Goal: Find specific page/section: Find specific page/section

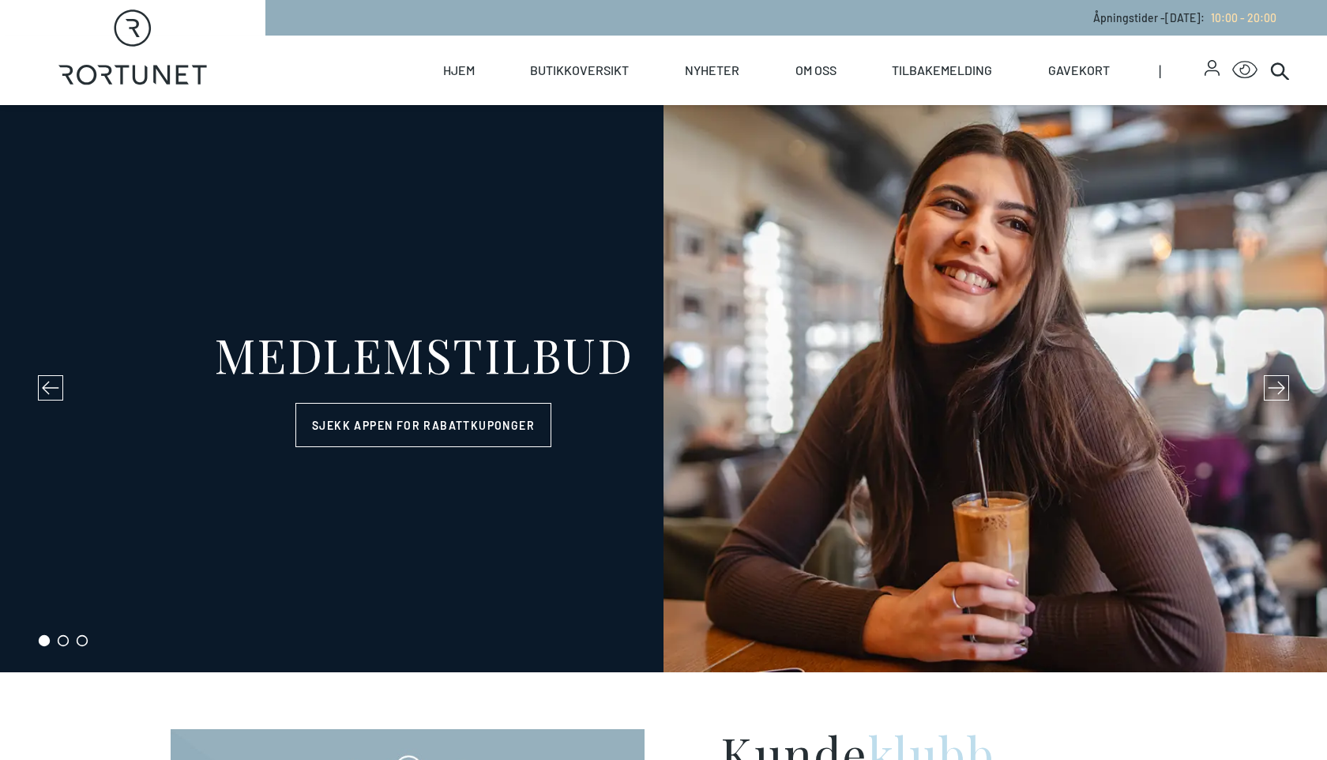
select select "NO"
click at [391, 64] on div "Hjem Butikkoversikt Butikker Servering Helse Oversiktskart Nyheter Nyheter Arra…" at bounding box center [776, 70] width 1023 height 69
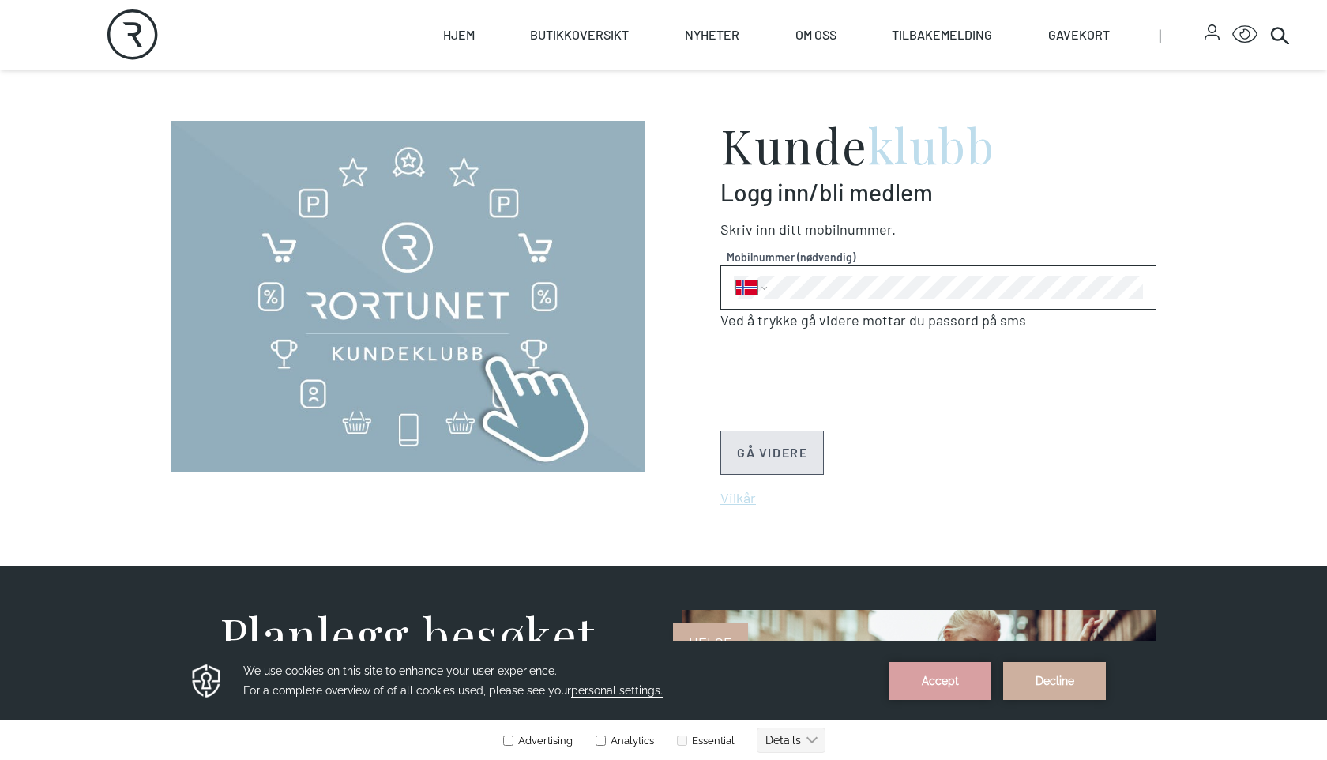
scroll to position [1328, 0]
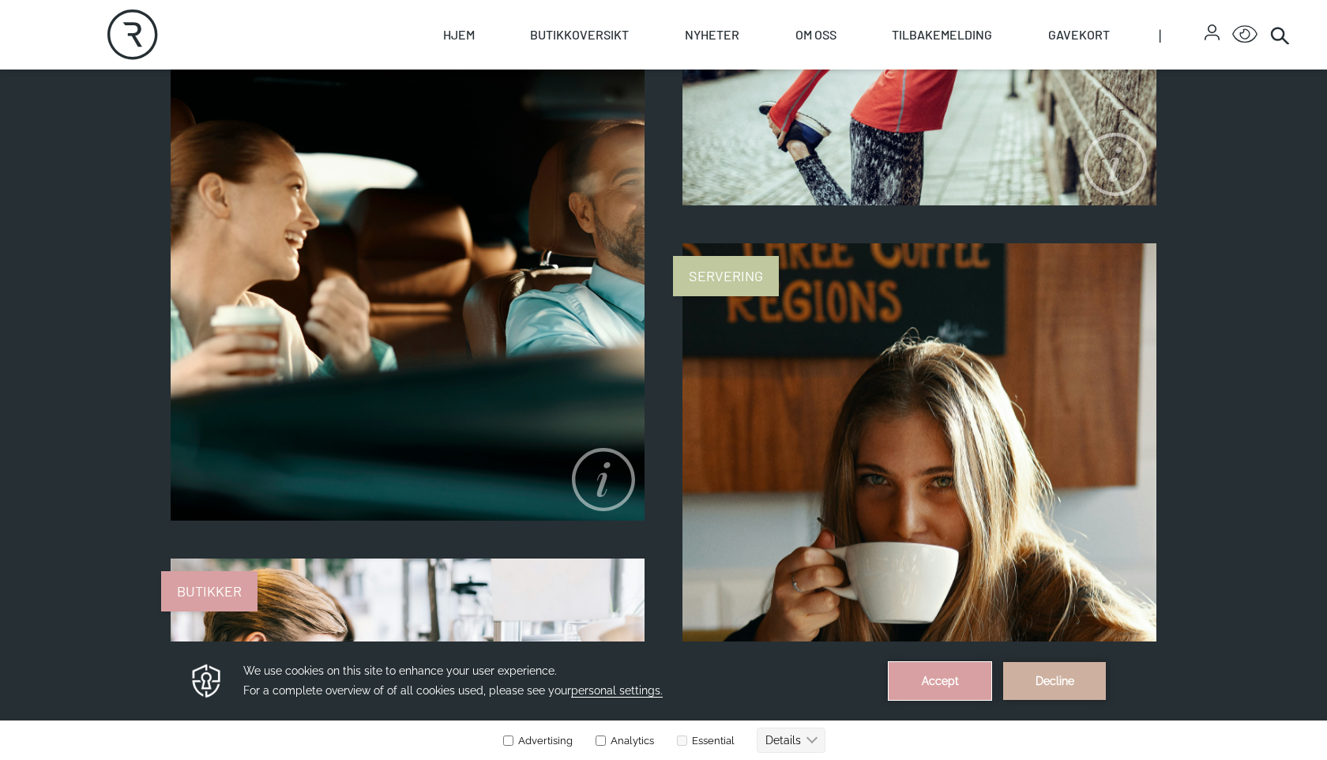
click at [955, 670] on button "Accept" at bounding box center [939, 681] width 103 height 38
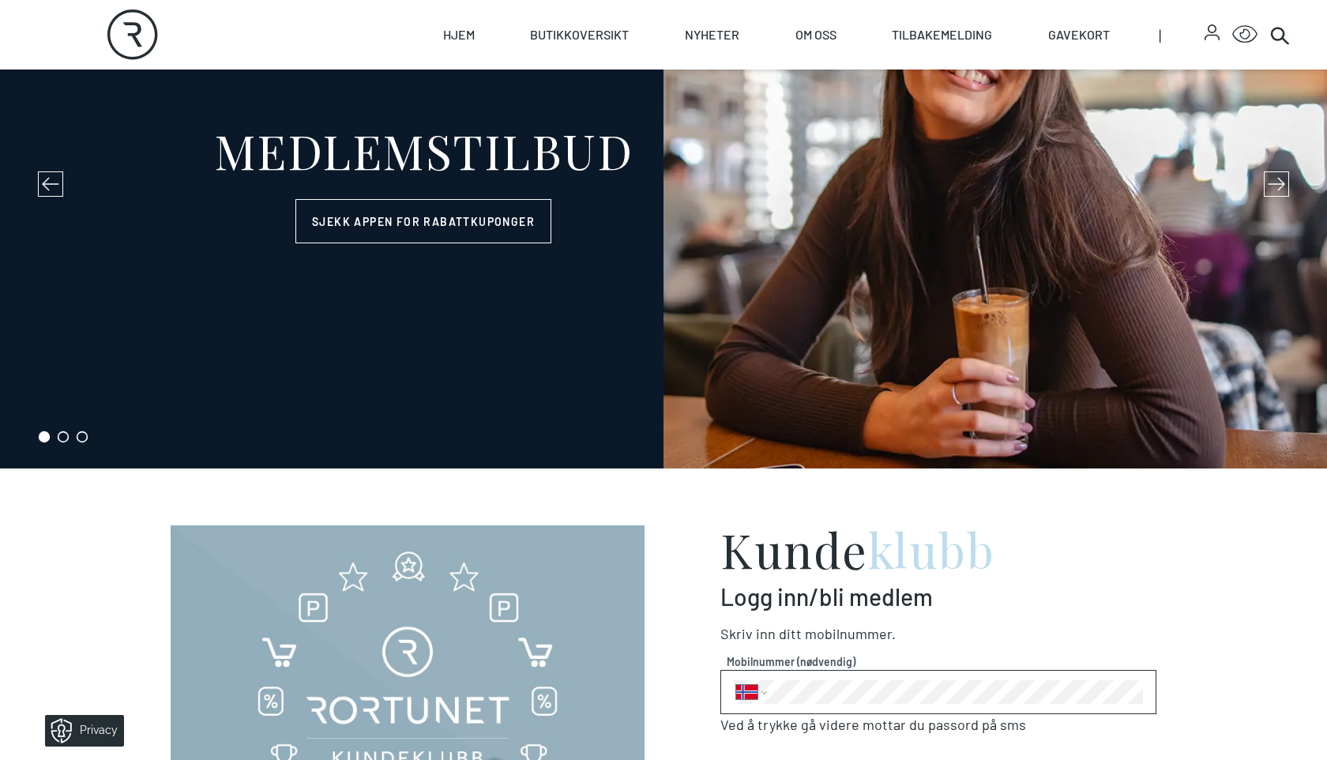
scroll to position [137, 0]
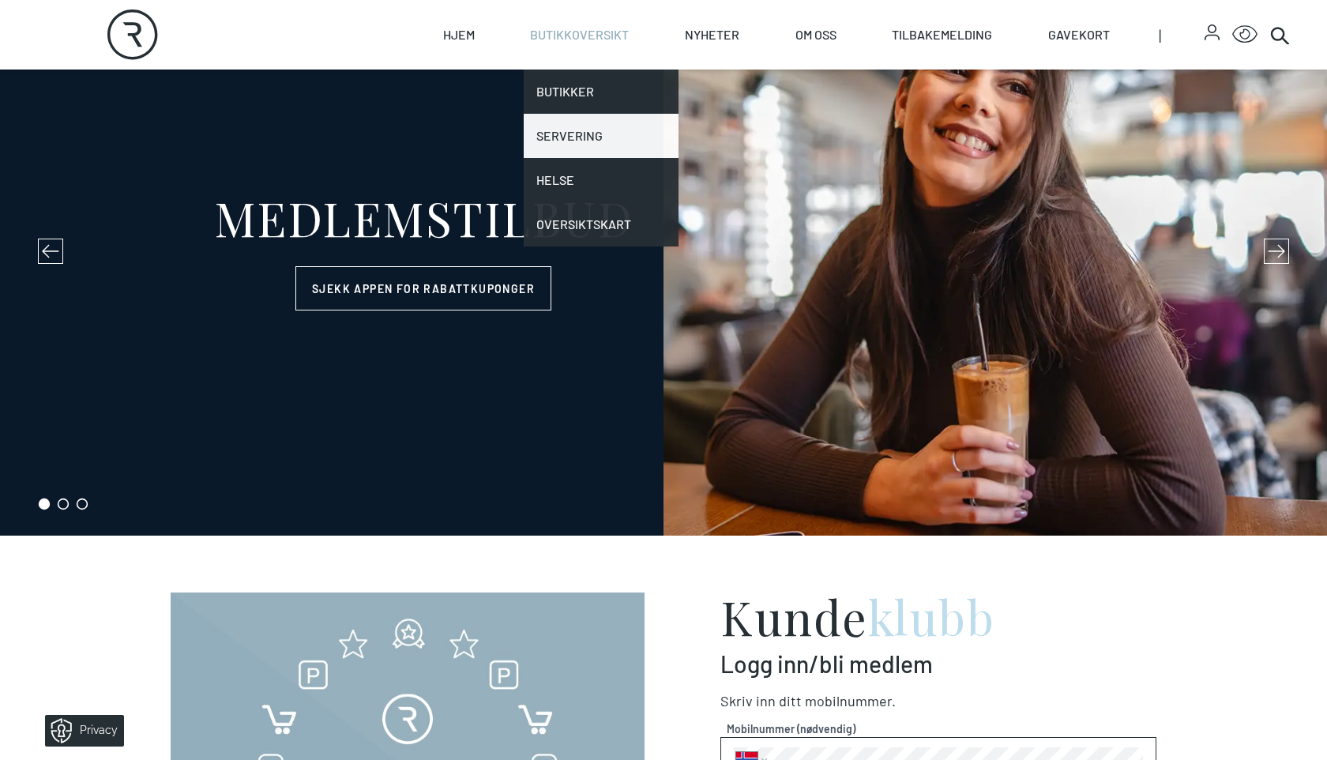
click at [583, 137] on link "Servering" at bounding box center [601, 136] width 155 height 44
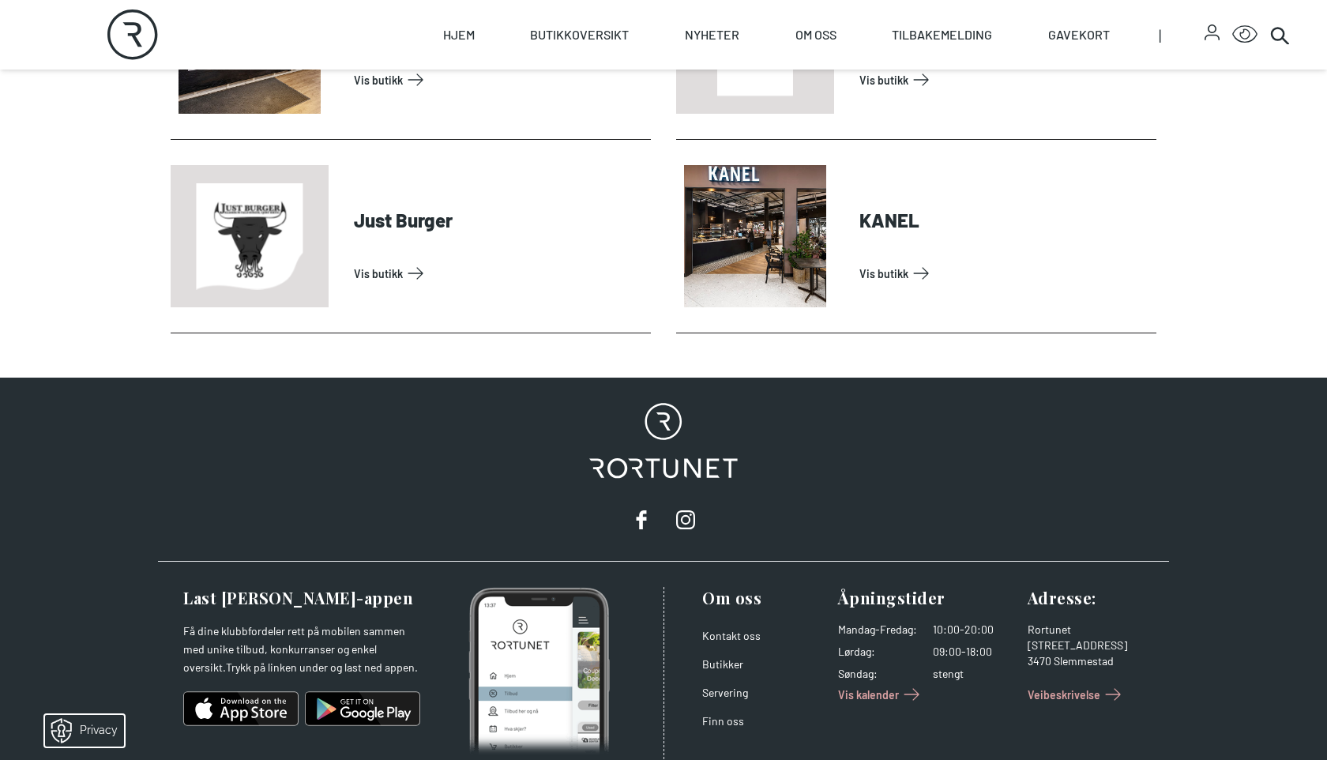
scroll to position [849, 0]
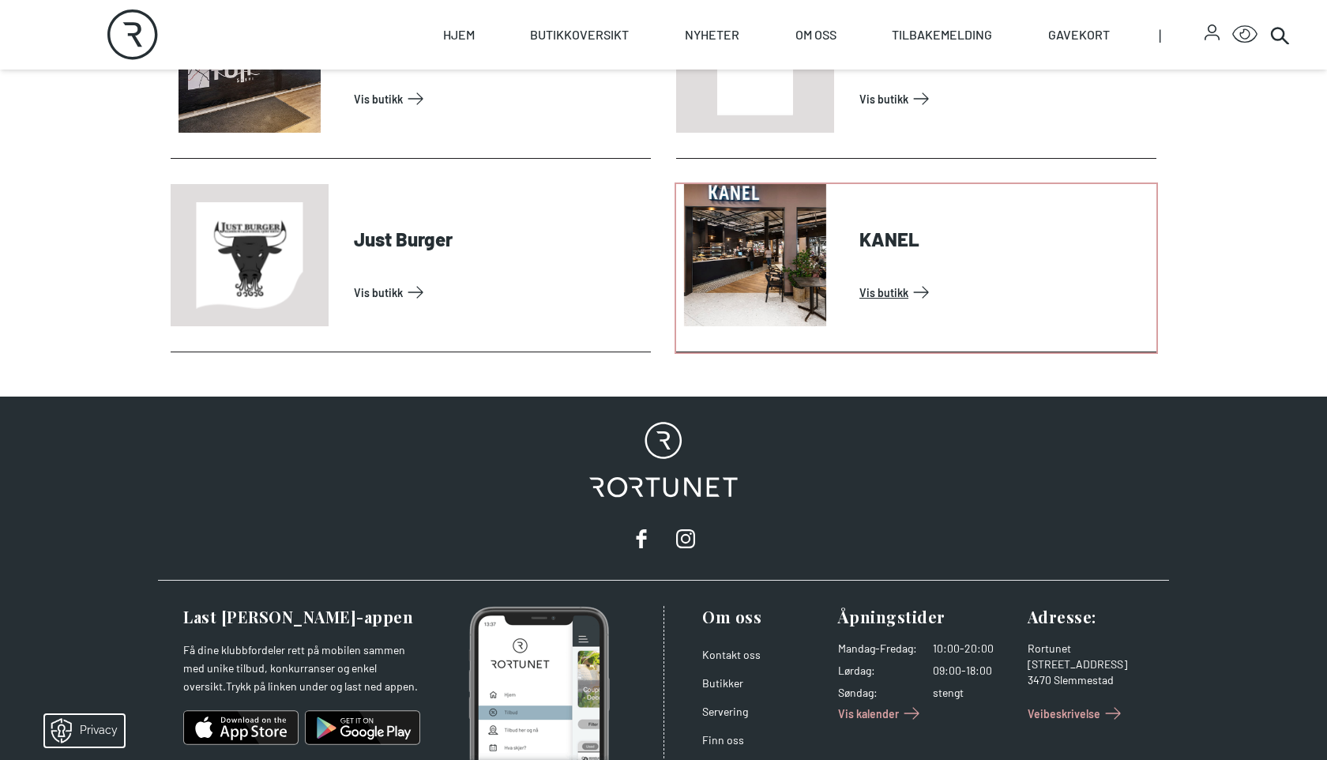
click at [859, 297] on link "Vis butikk" at bounding box center [1004, 292] width 291 height 25
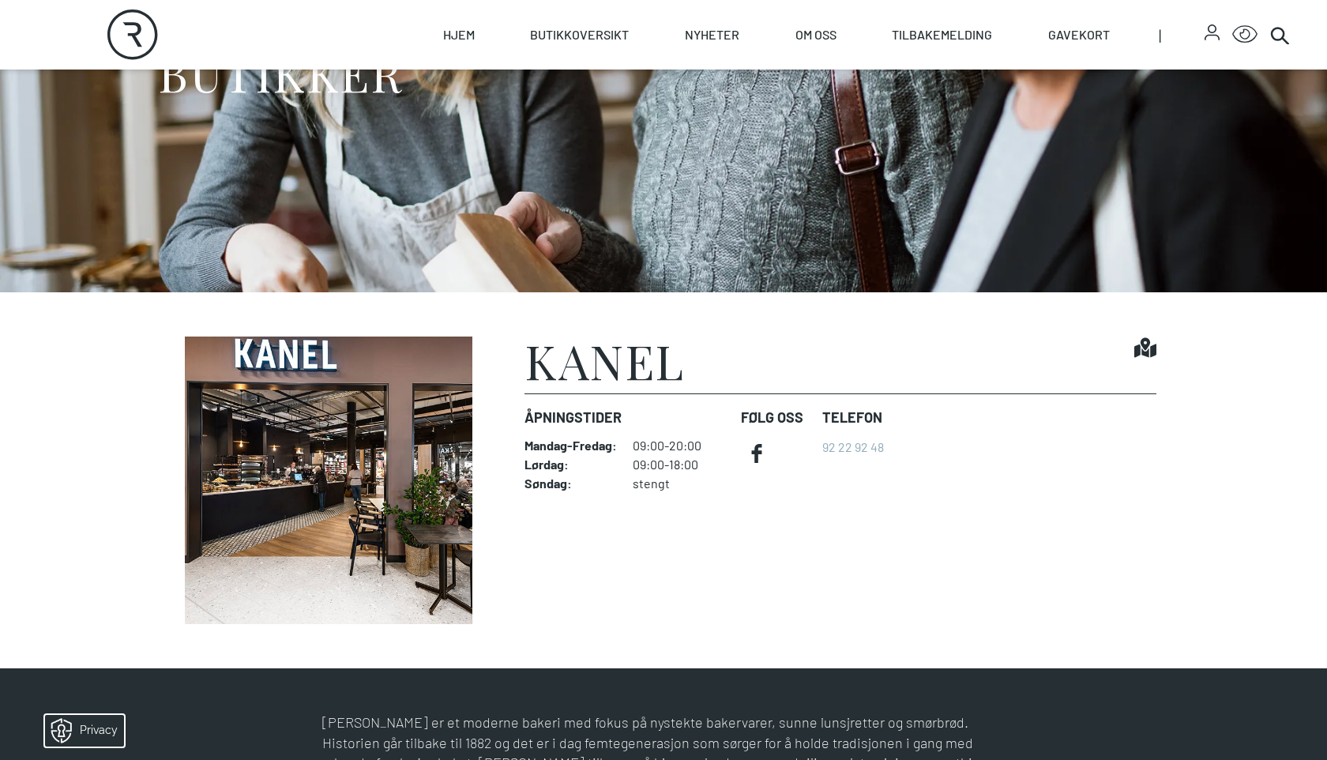
scroll to position [388, 0]
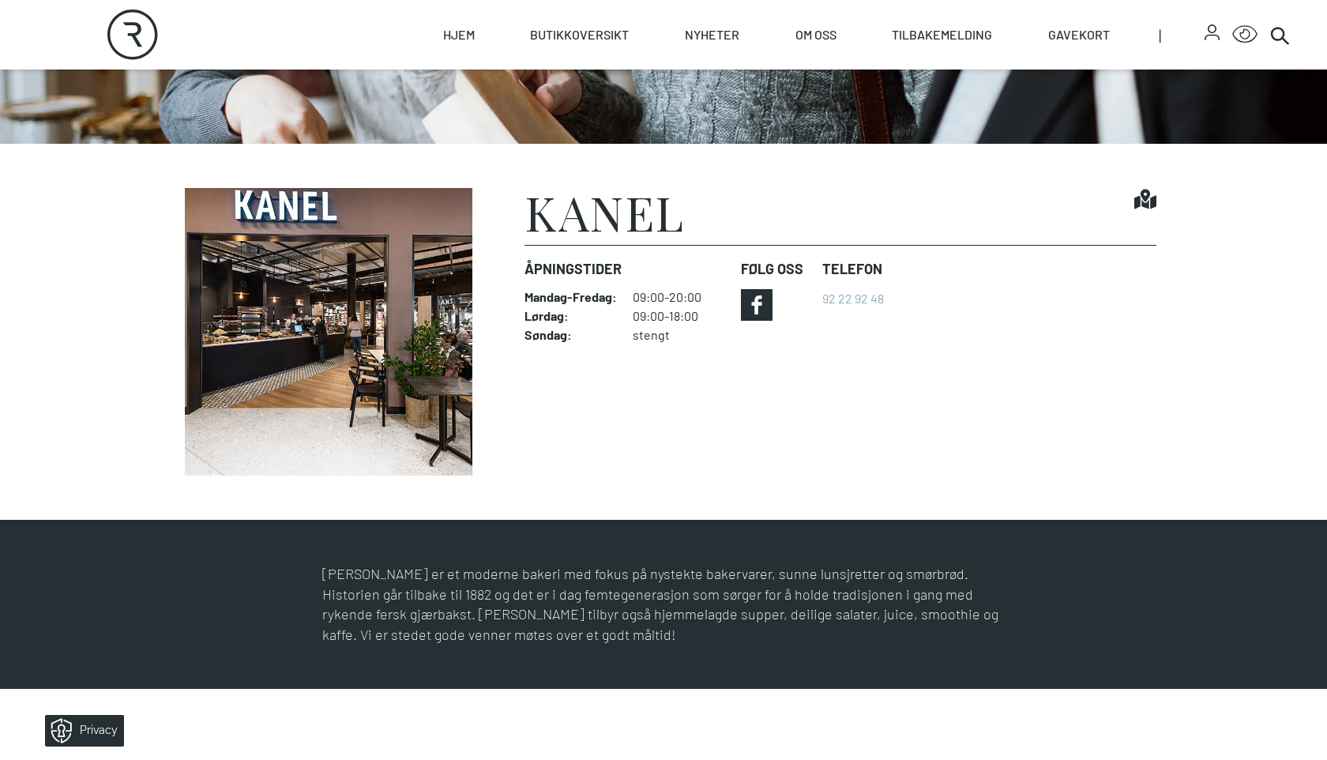
click at [756, 315] on icon at bounding box center [757, 305] width 32 height 32
